Goal: Transaction & Acquisition: Download file/media

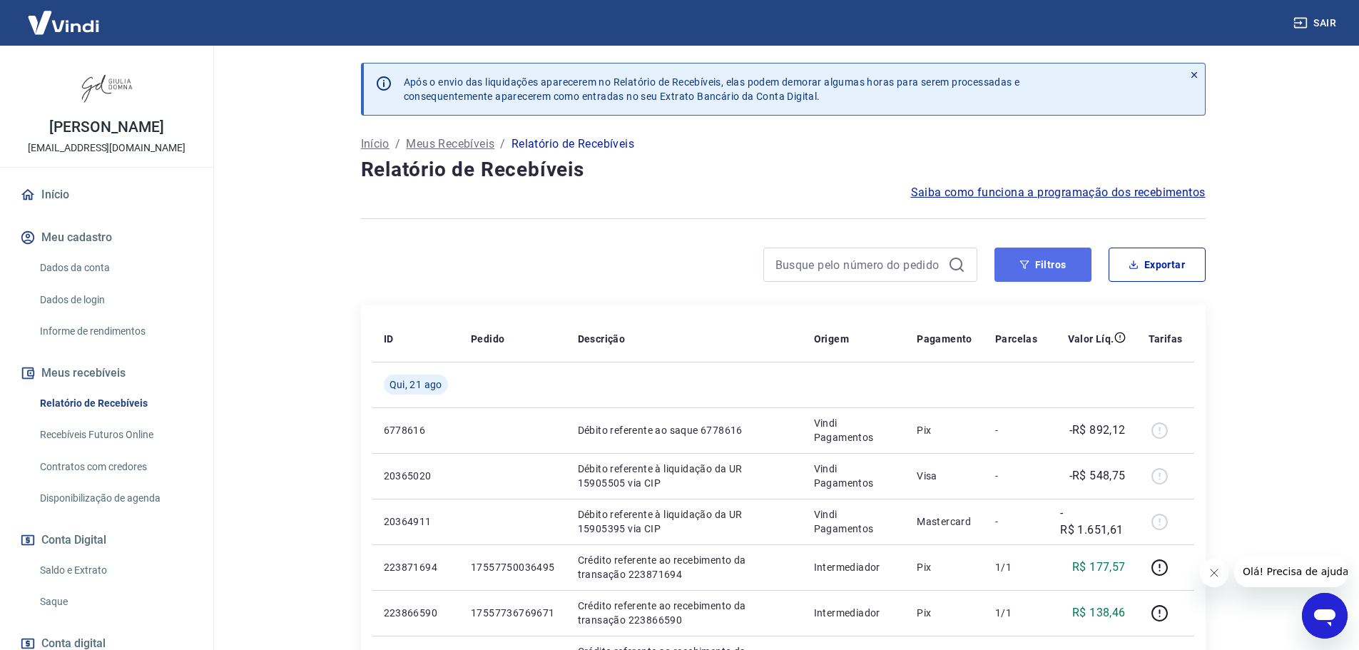
click at [1044, 263] on button "Filtros" at bounding box center [1042, 264] width 97 height 34
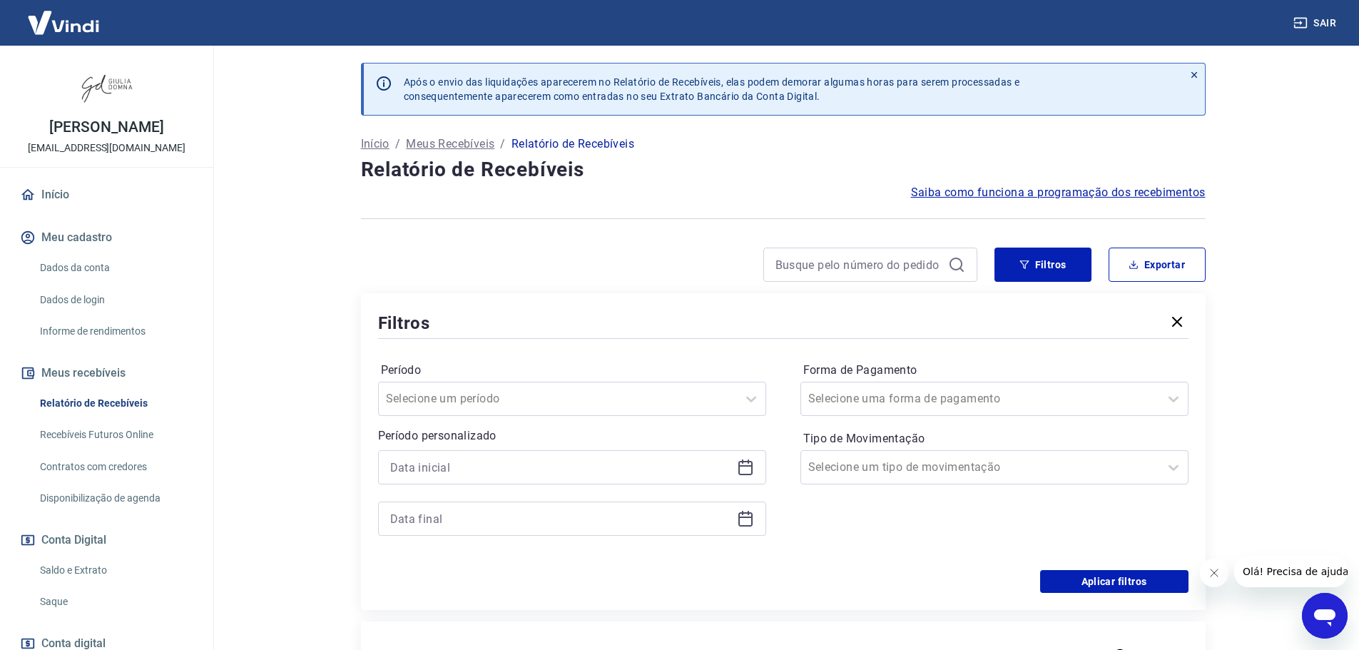
click at [741, 468] on icon at bounding box center [745, 467] width 17 height 17
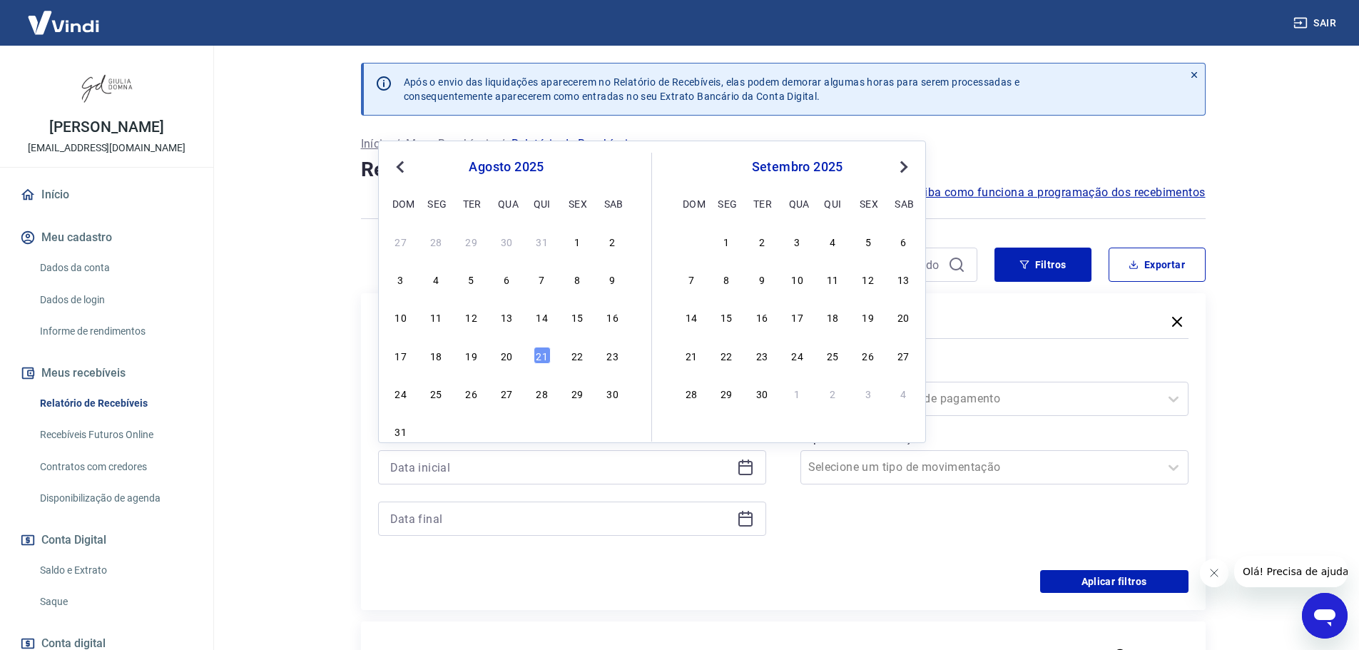
click at [539, 352] on div "21" at bounding box center [541, 355] width 17 height 17
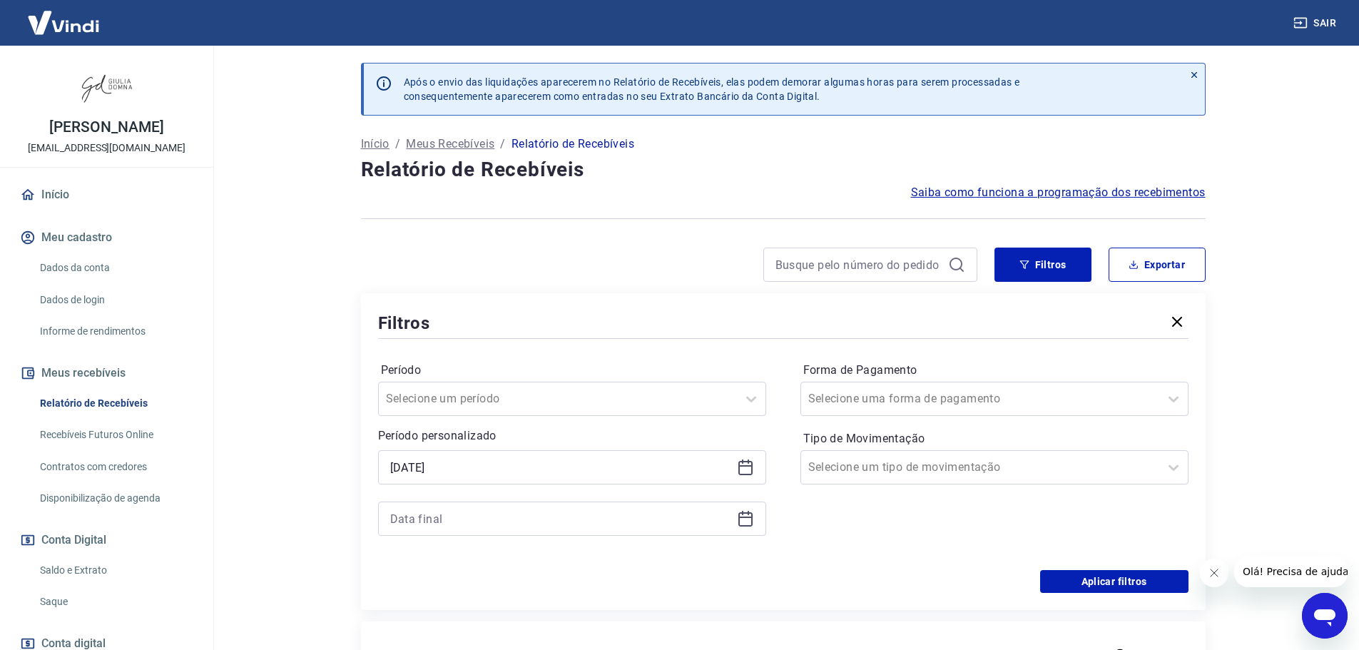
type input "[DATE]"
click at [747, 520] on icon at bounding box center [745, 518] width 17 height 17
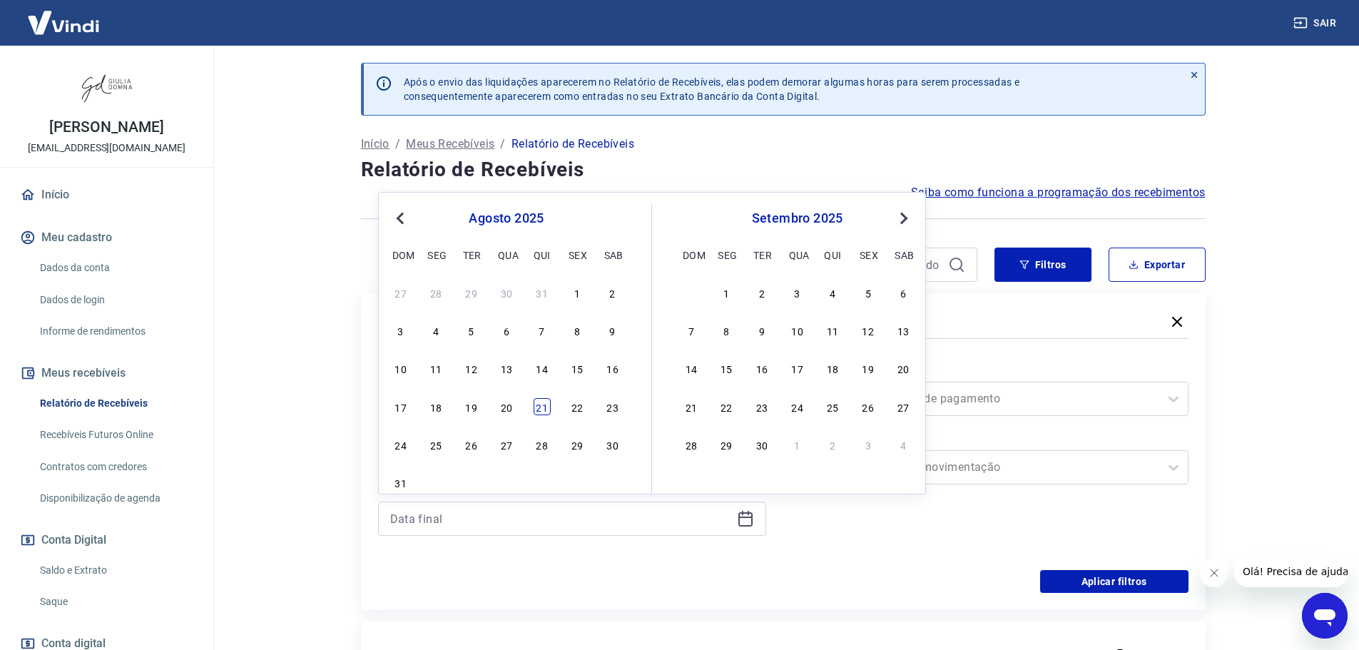
click at [543, 414] on div "21" at bounding box center [541, 406] width 17 height 17
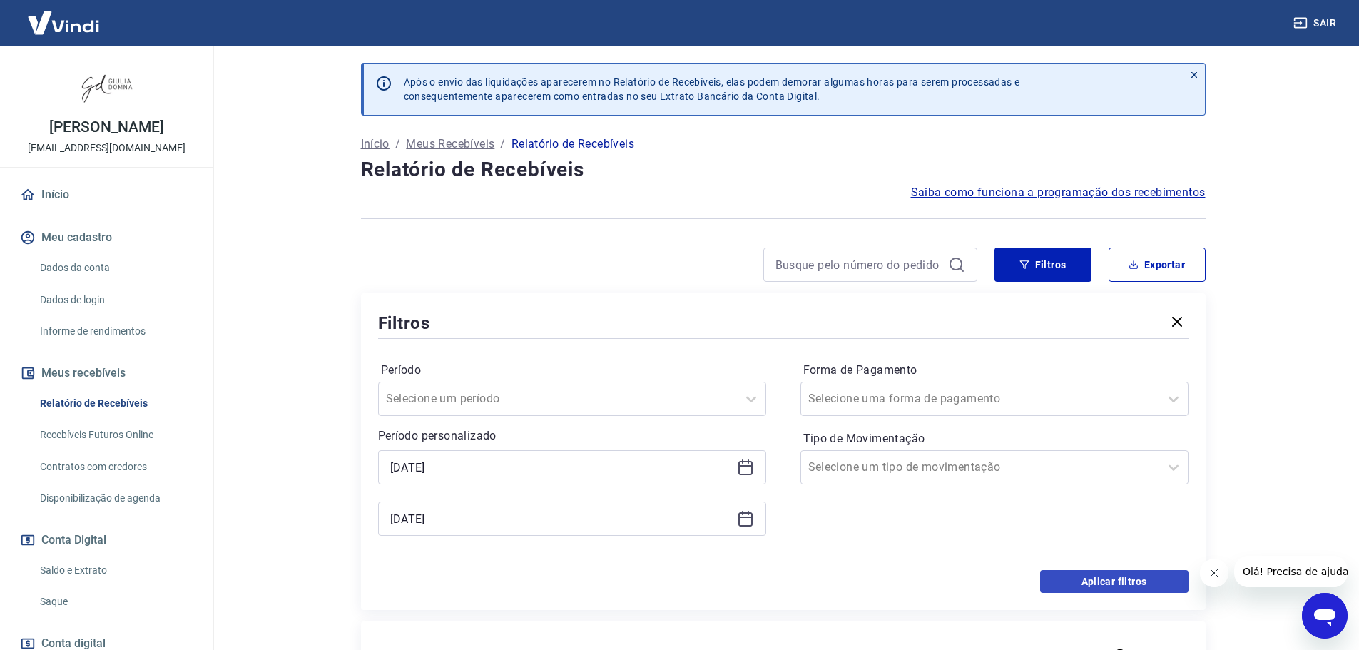
type input "[DATE]"
click at [1086, 580] on button "Aplicar filtros" at bounding box center [1114, 581] width 148 height 23
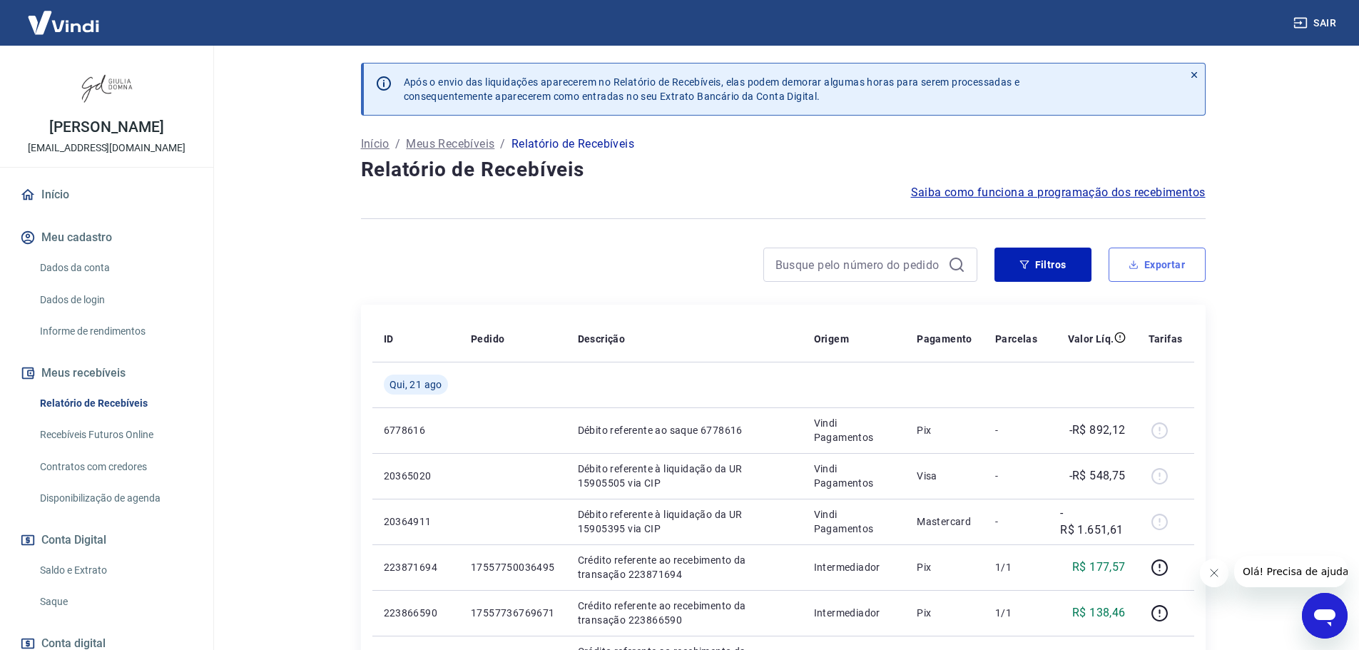
click at [1139, 260] on button "Exportar" at bounding box center [1156, 264] width 97 height 34
type input "[DATE]"
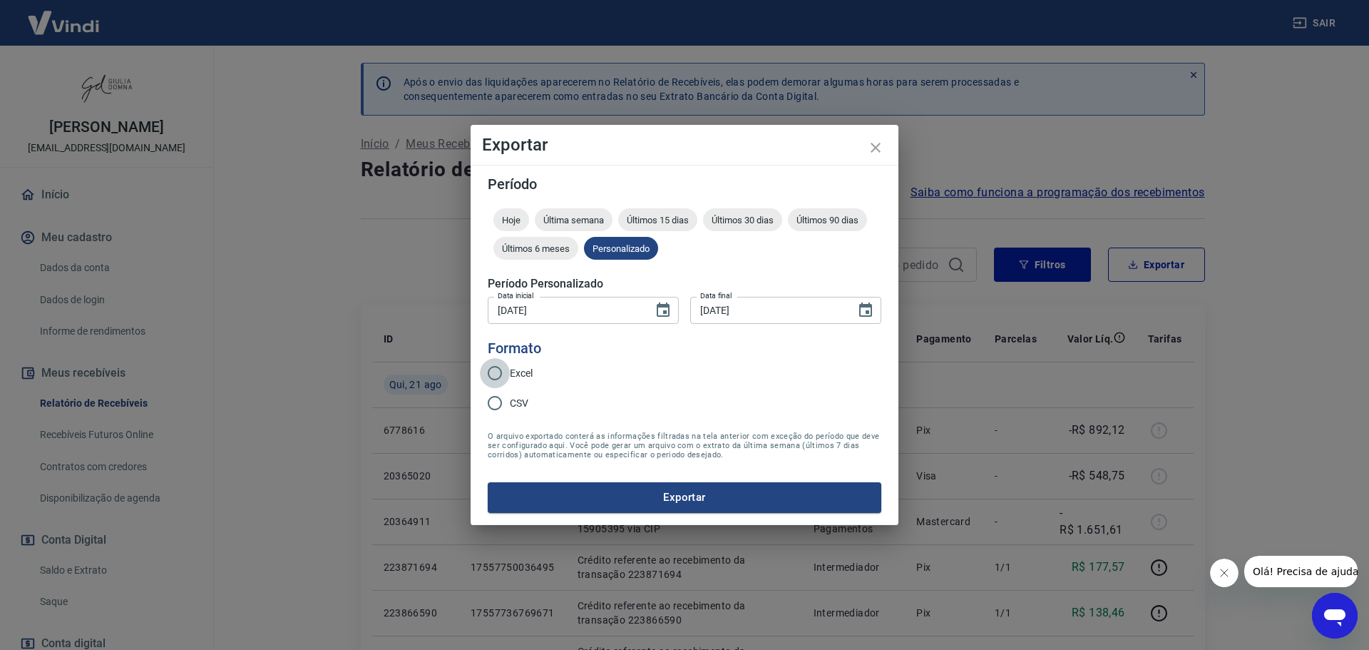
click at [495, 373] on input "Excel" at bounding box center [495, 373] width 30 height 30
radio input "true"
click at [706, 502] on button "Exportar" at bounding box center [685, 497] width 394 height 30
